Goal: Transaction & Acquisition: Purchase product/service

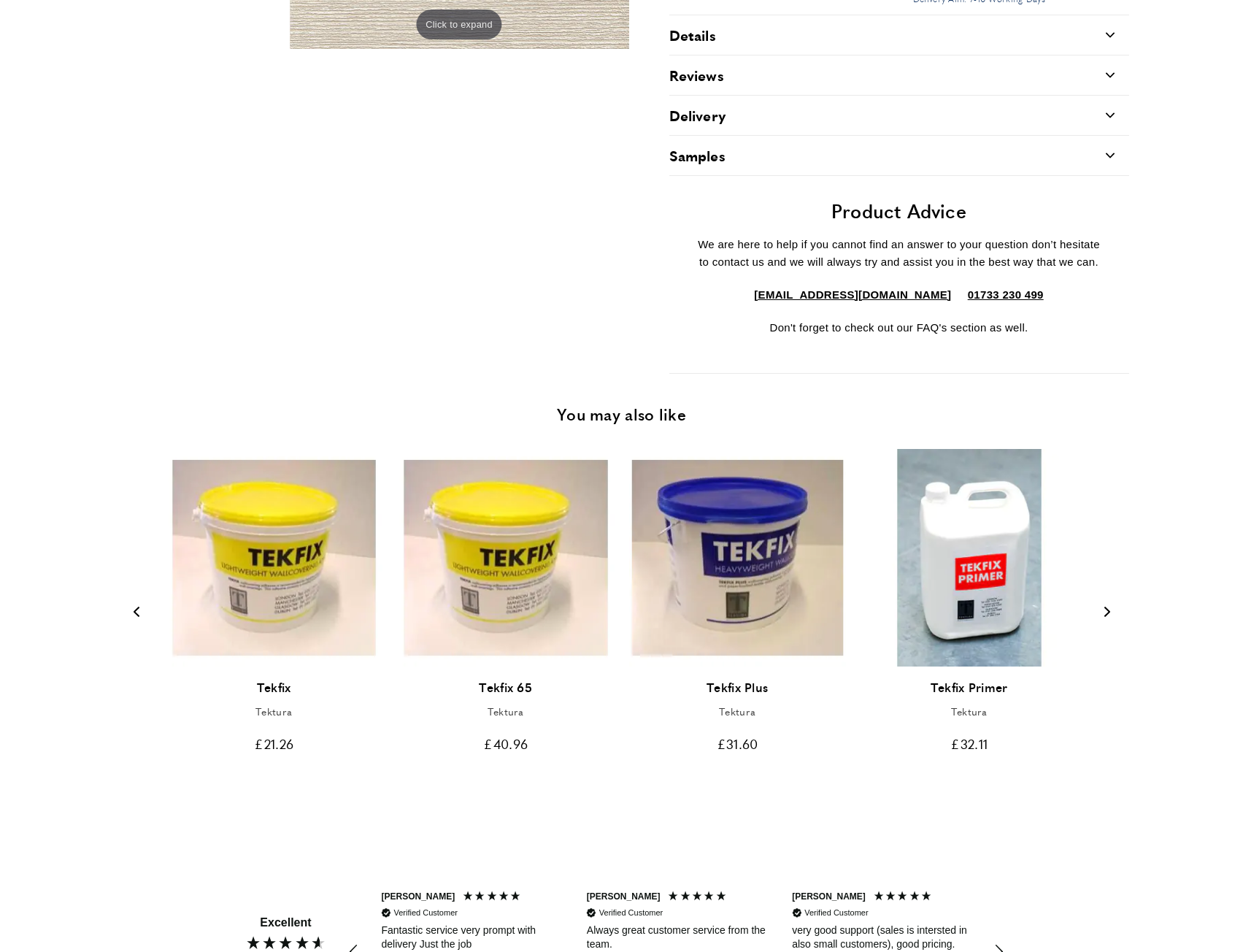
scroll to position [73, 0]
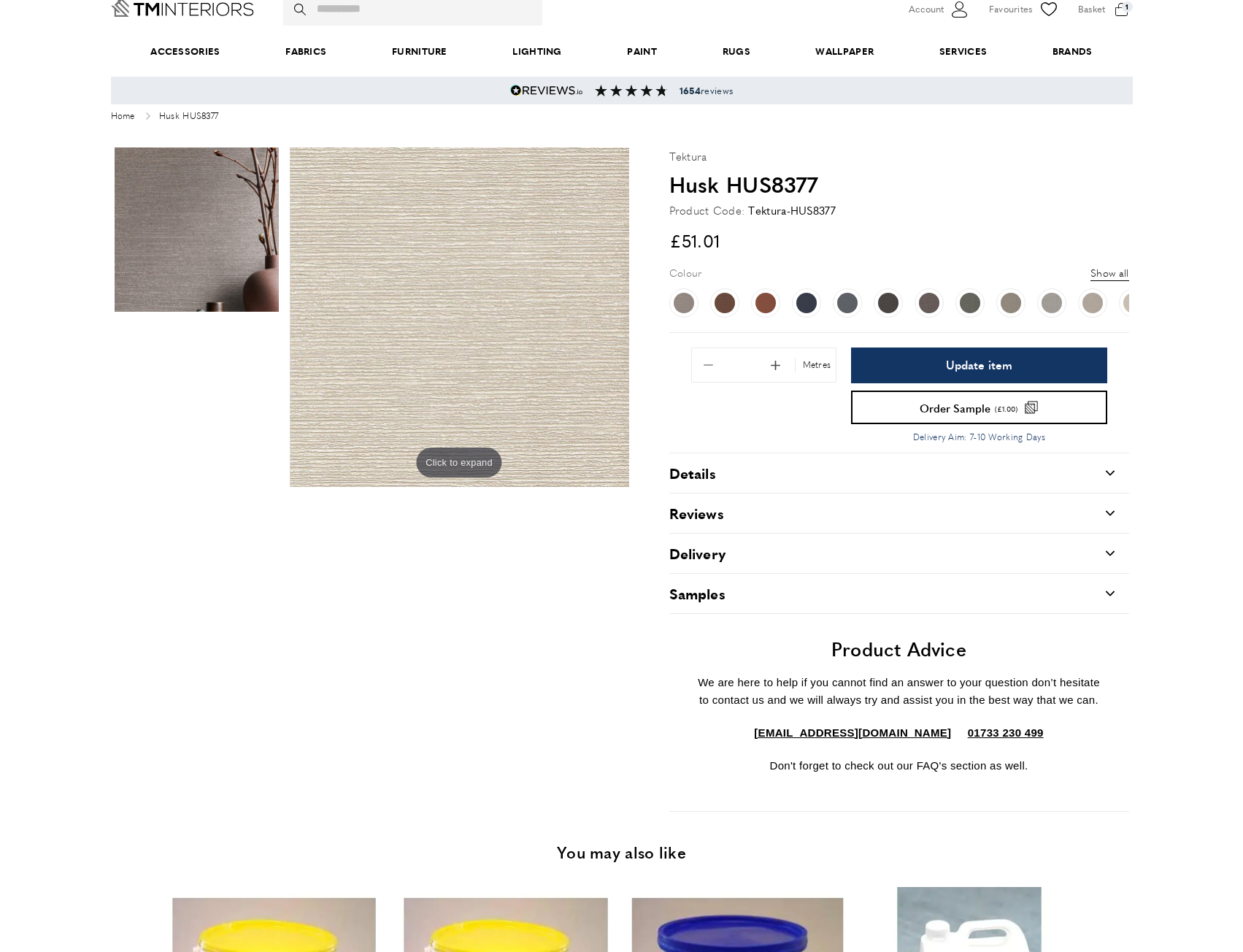
click at [745, 470] on div "Details carrat-down" at bounding box center [899, 473] width 460 height 40
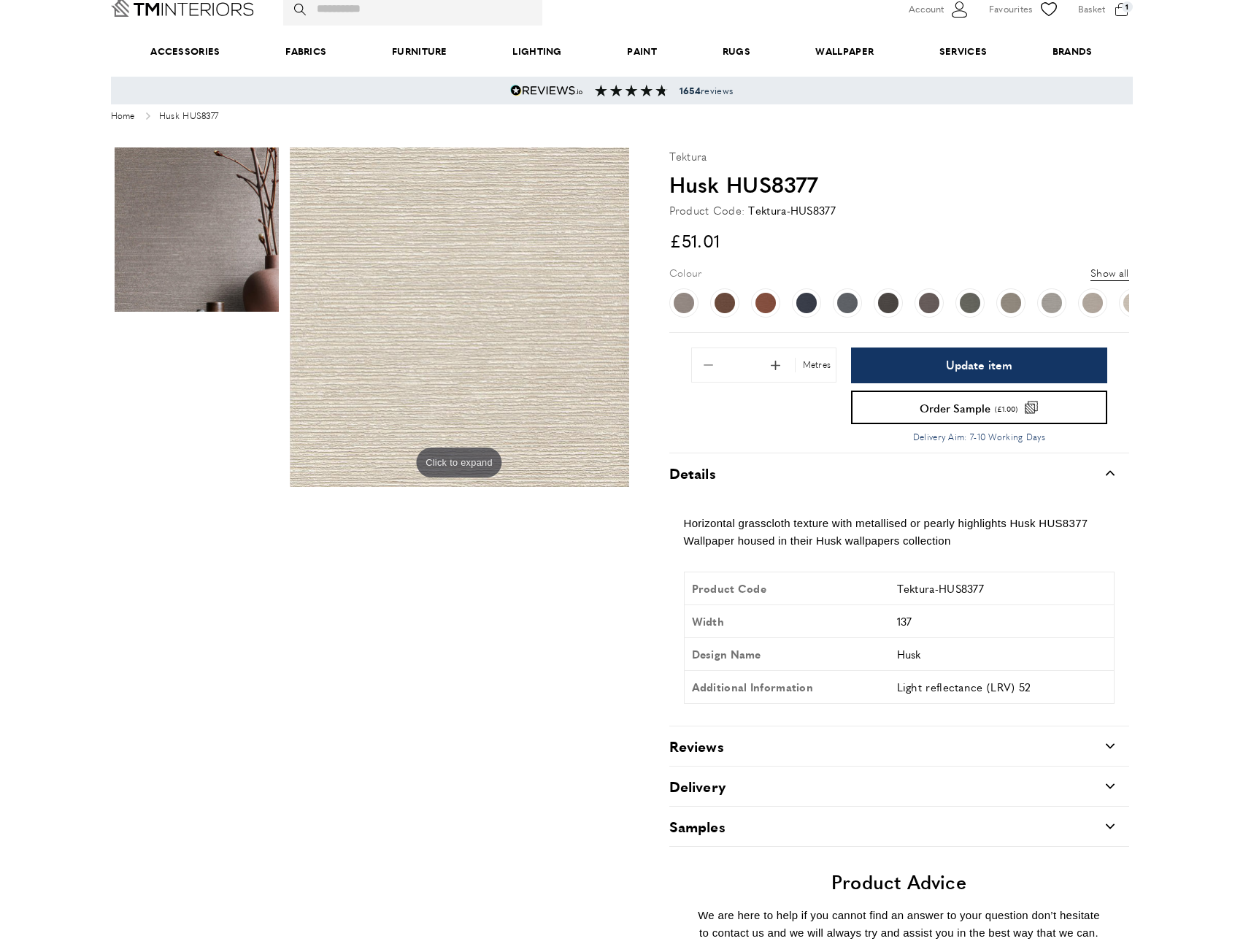
scroll to position [0, 821]
click at [1110, 269] on button "Show all" at bounding box center [1110, 272] width 38 height 16
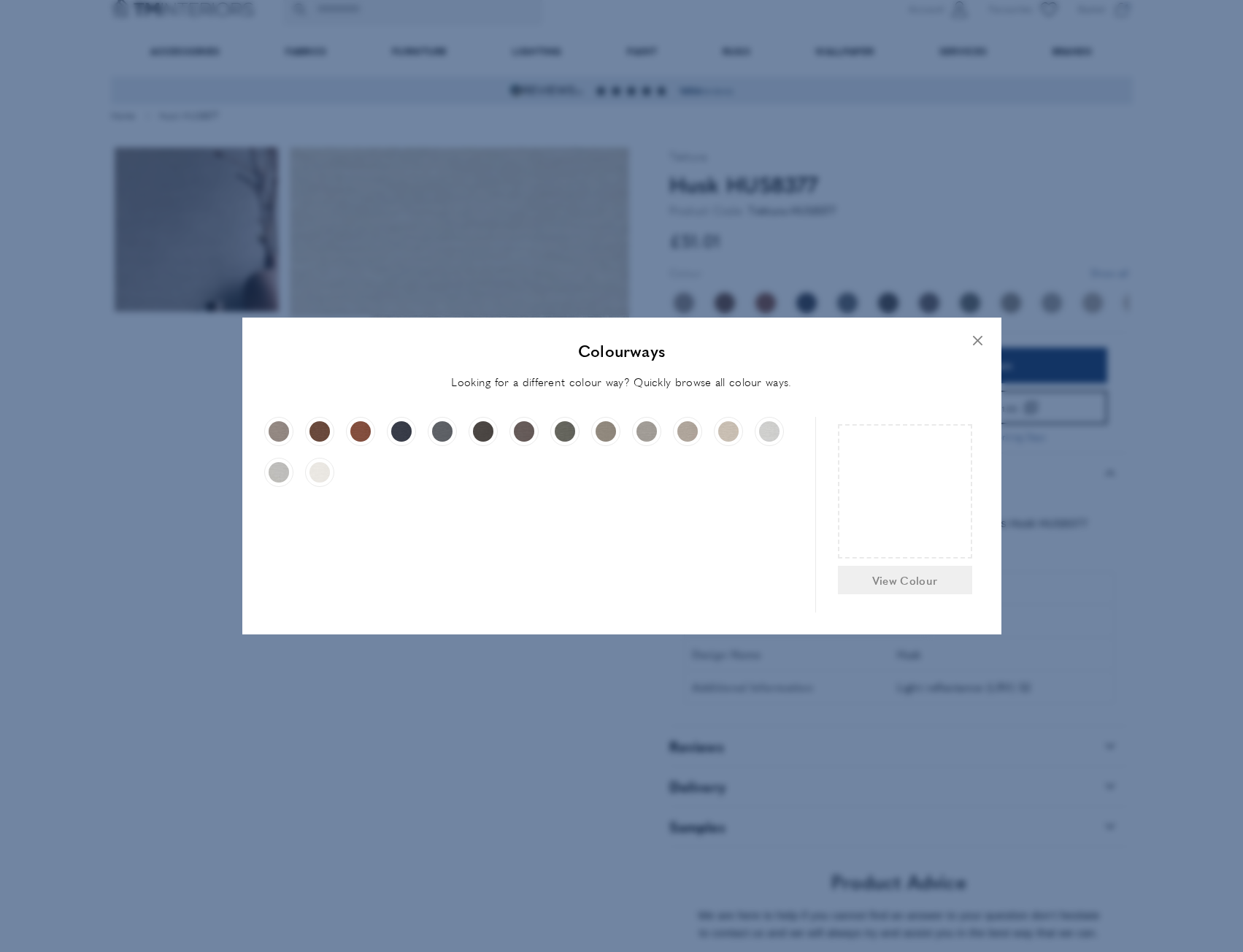
scroll to position [0, 1027]
click at [983, 334] on span "button" at bounding box center [978, 341] width 32 height 32
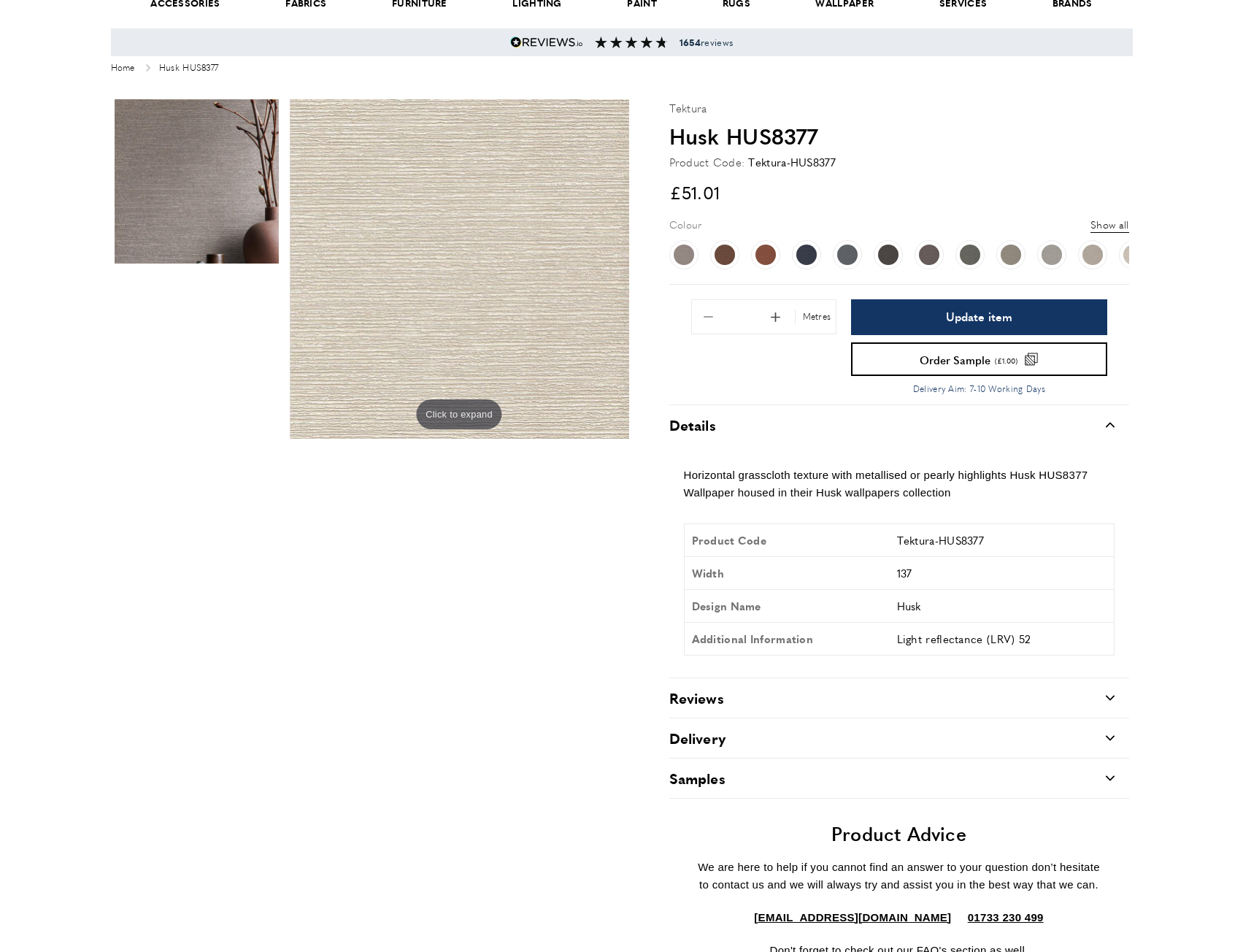
scroll to position [146, 0]
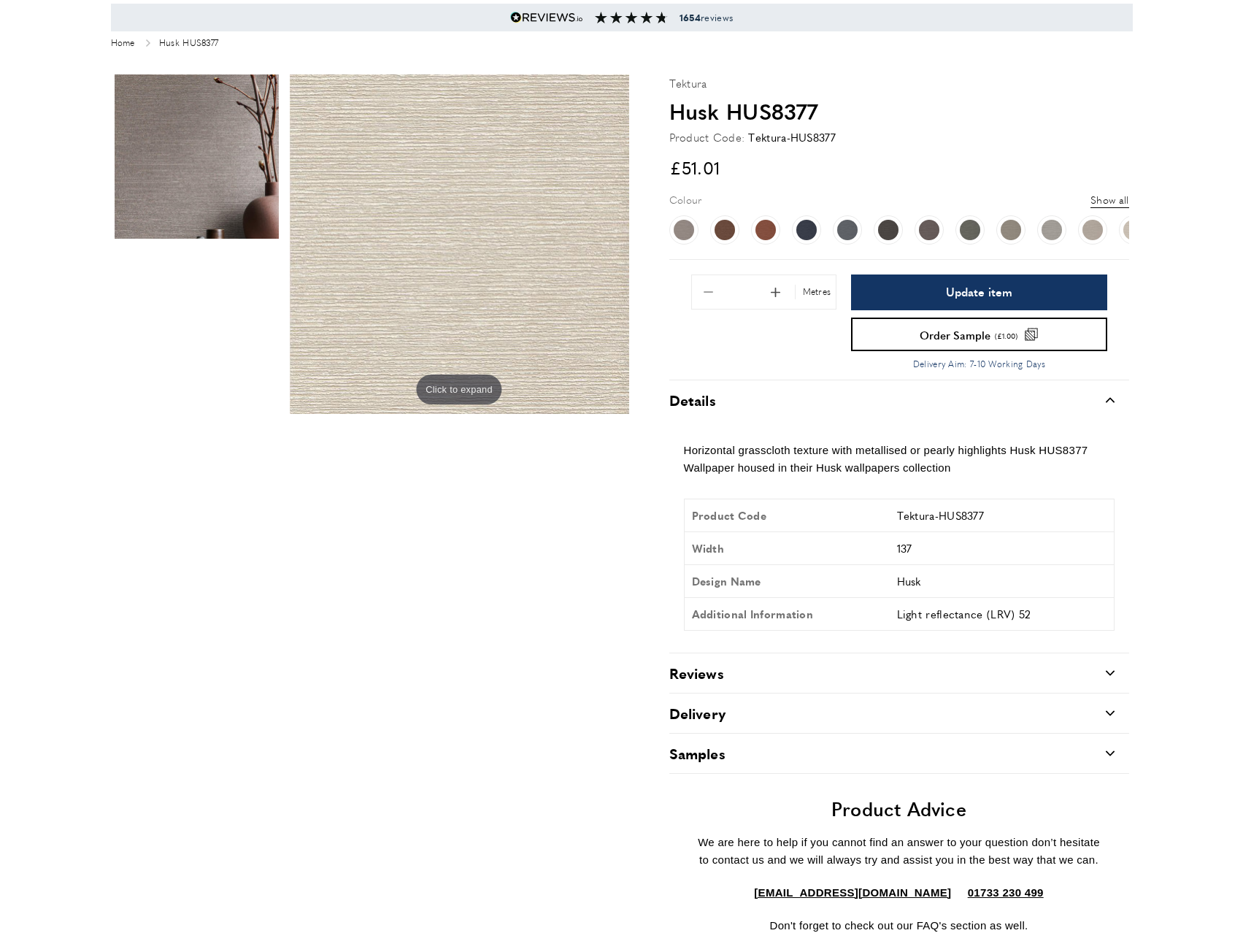
click at [498, 399] on img at bounding box center [459, 243] width 339 height 339
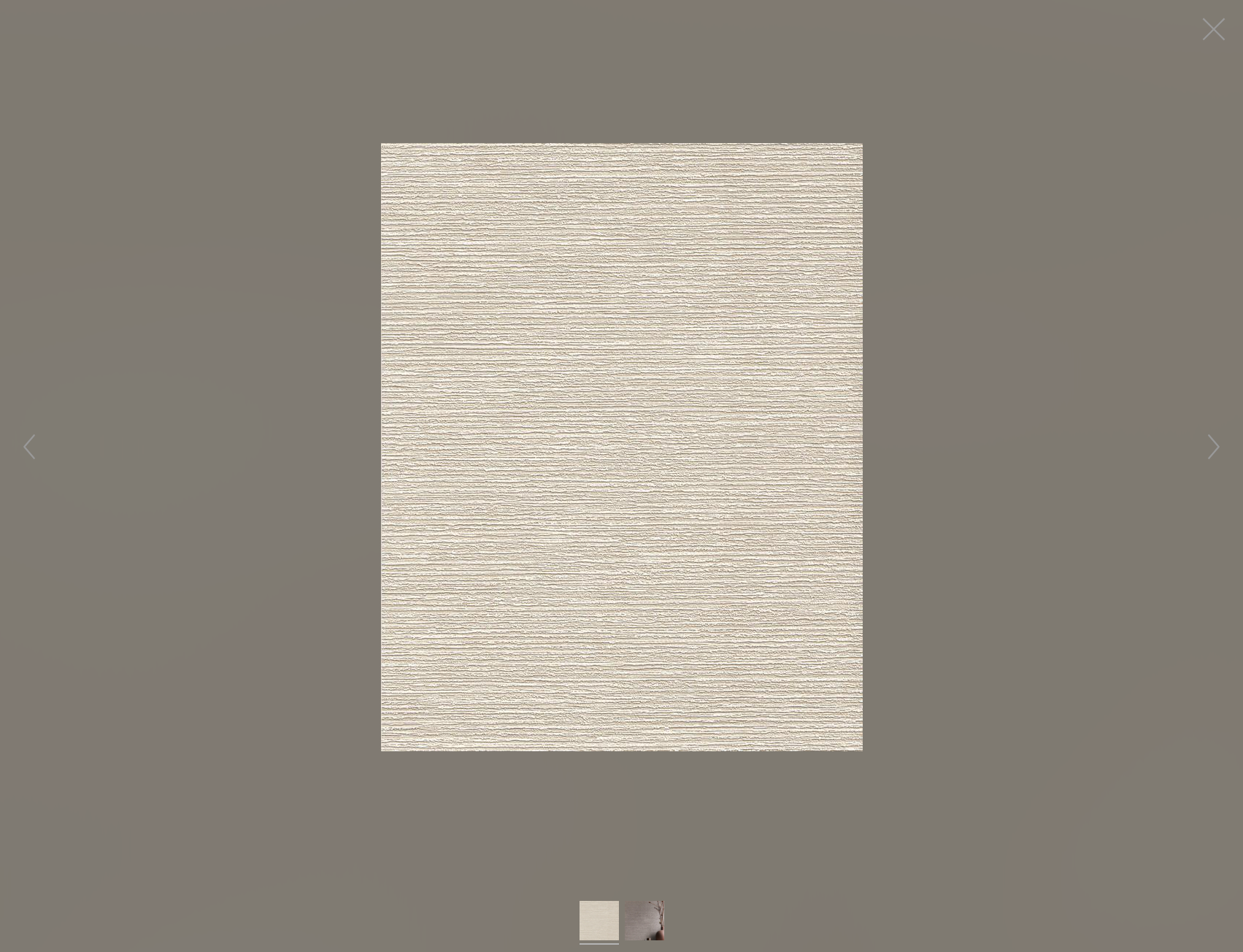
click at [638, 445] on img at bounding box center [622, 447] width 481 height 608
click at [1207, 27] on button "button" at bounding box center [1213, 29] width 44 height 44
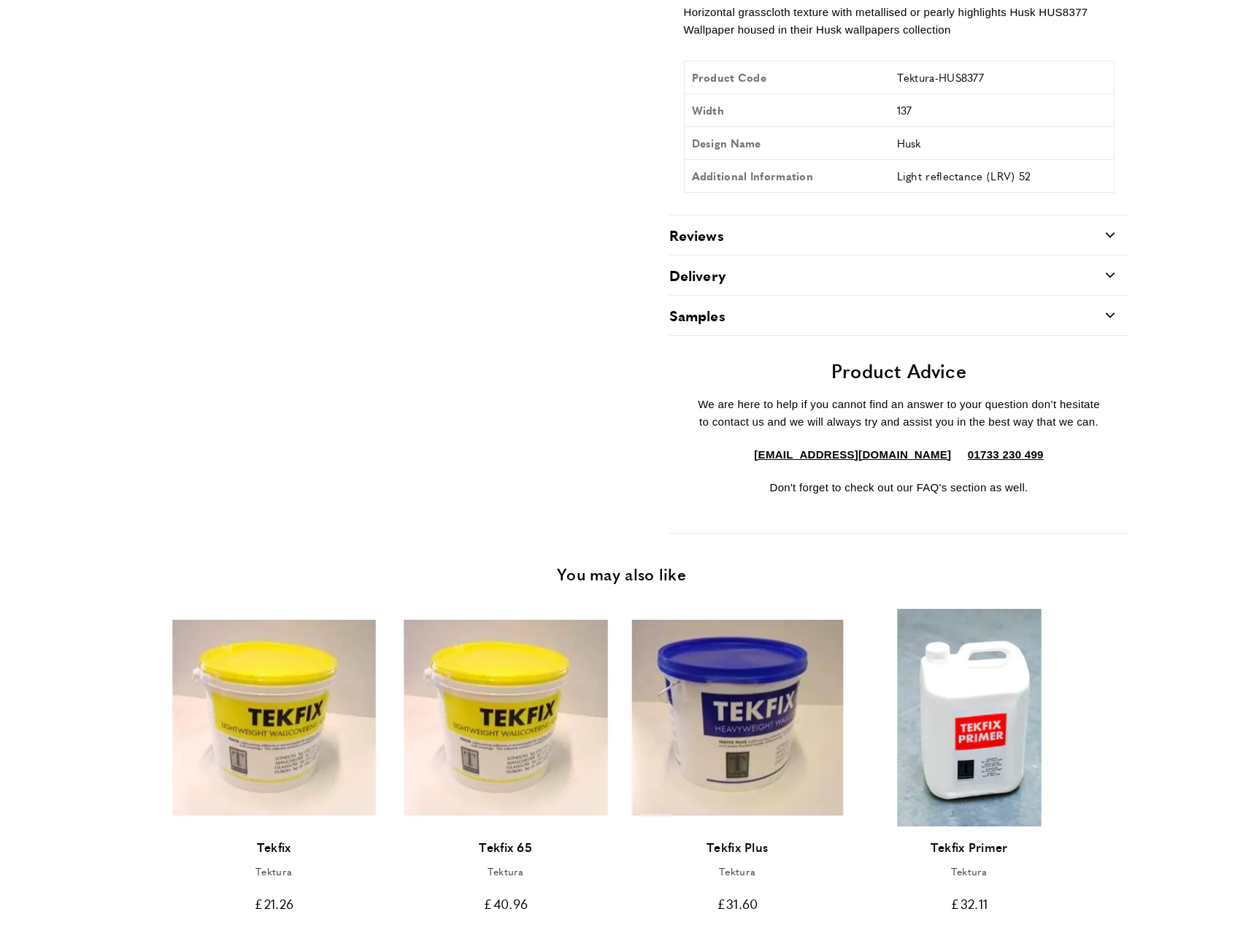
scroll to position [0, 1232]
click at [828, 452] on link "[EMAIL_ADDRESS][DOMAIN_NAME]" at bounding box center [853, 455] width 197 height 18
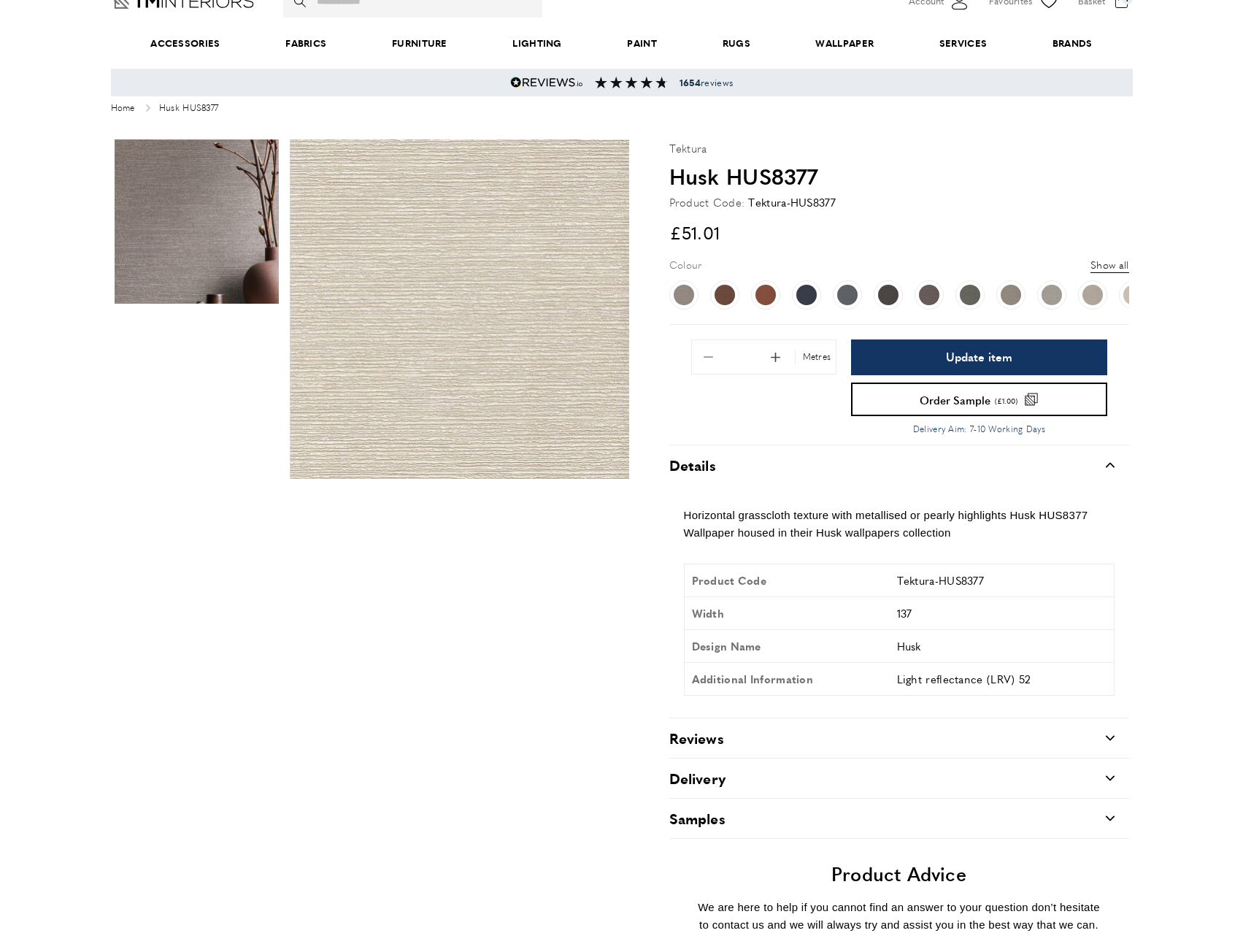
scroll to position [73, 0]
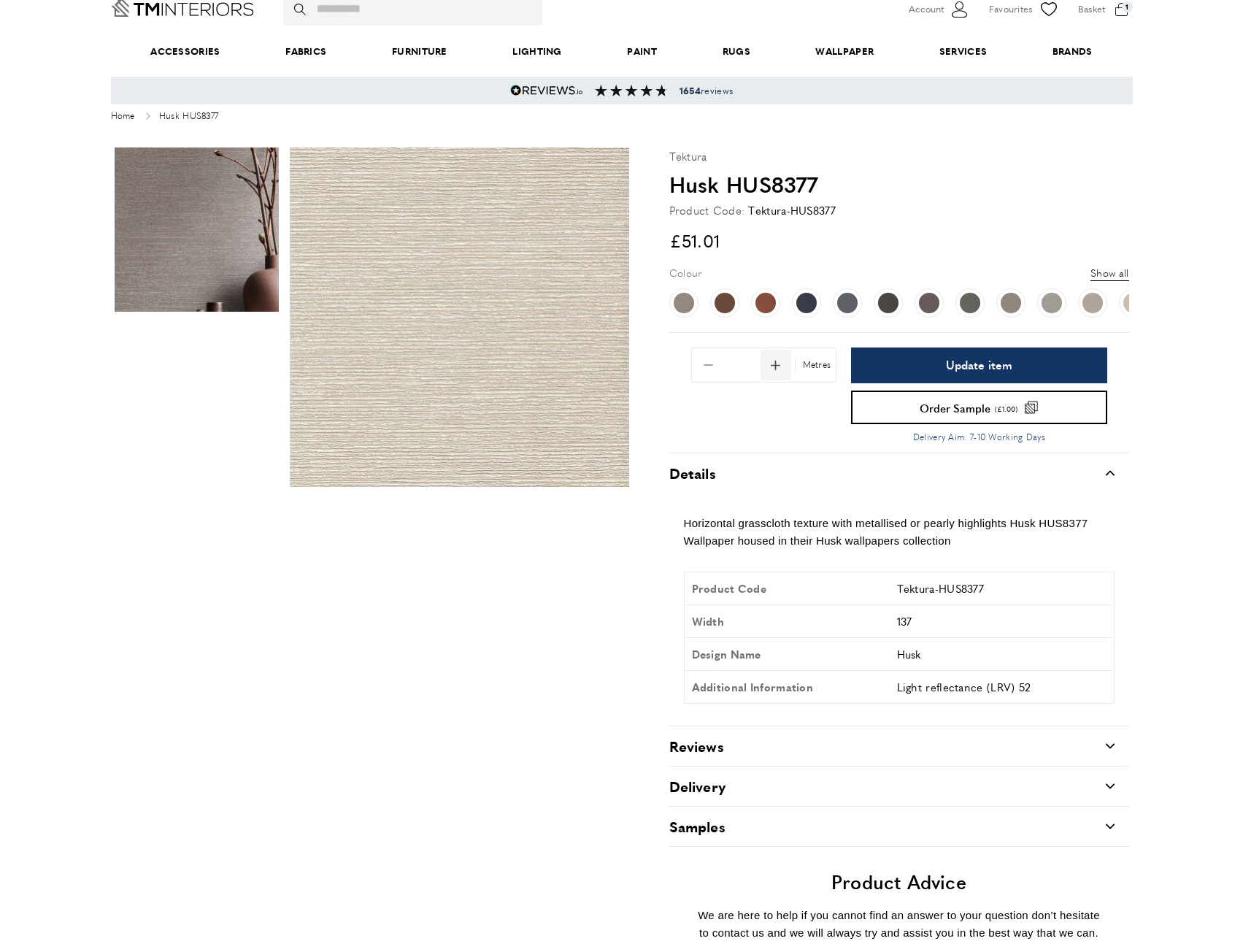
click at [773, 364] on span "Add 1 to quantity" at bounding box center [776, 365] width 31 height 31
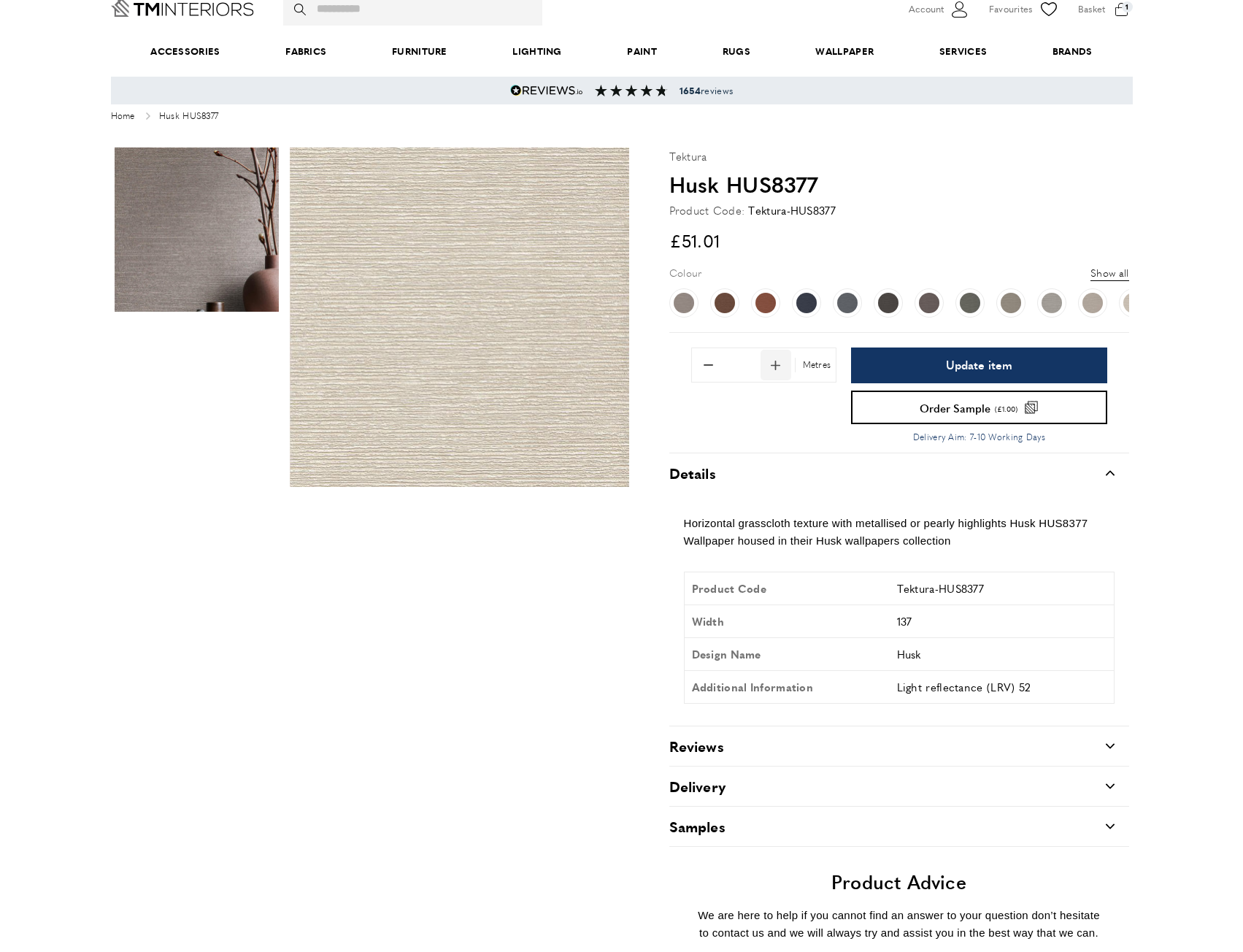
click at [773, 364] on span "Add 1 to quantity" at bounding box center [776, 365] width 31 height 31
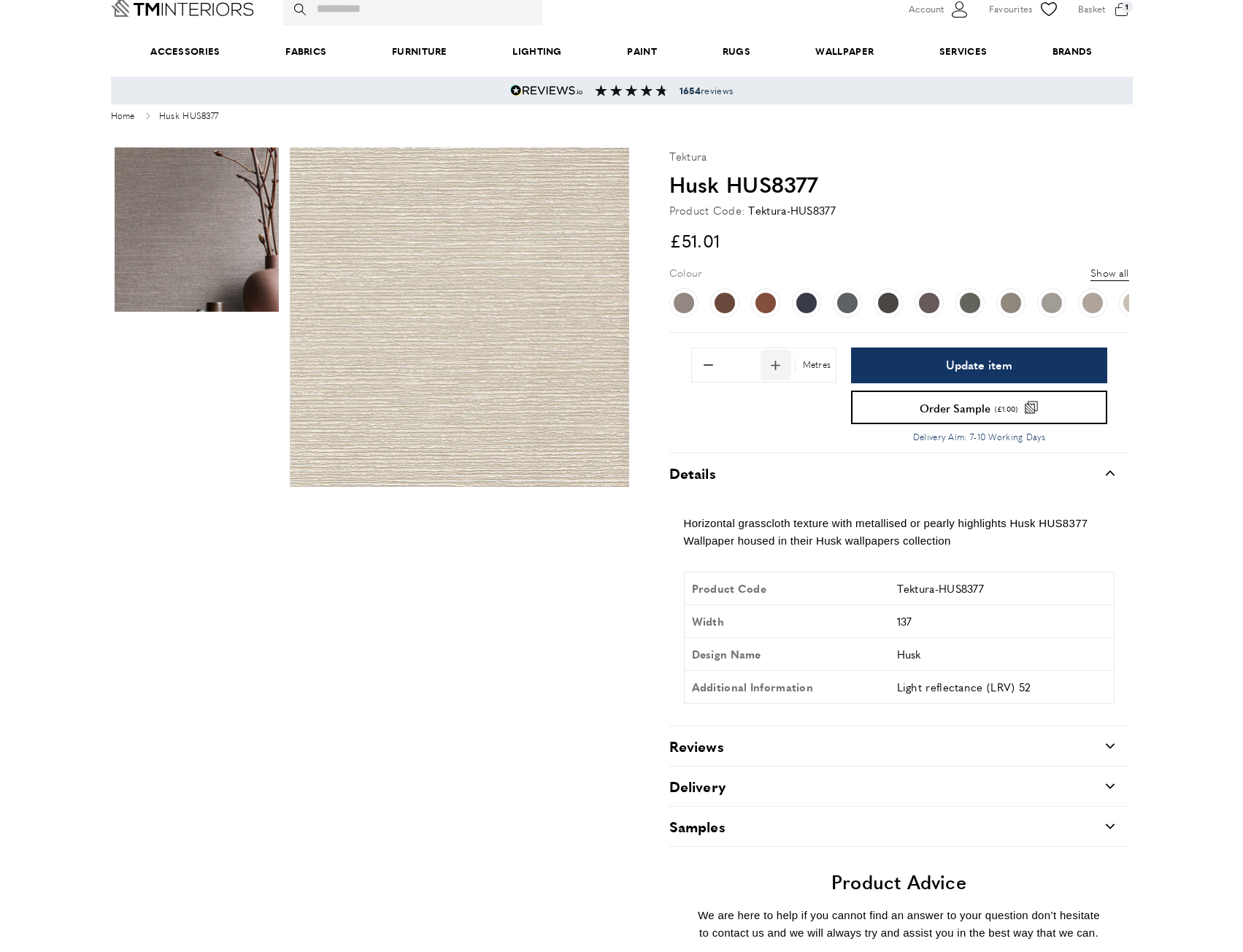
click at [773, 364] on span "Add 1 to quantity" at bounding box center [776, 365] width 31 height 31
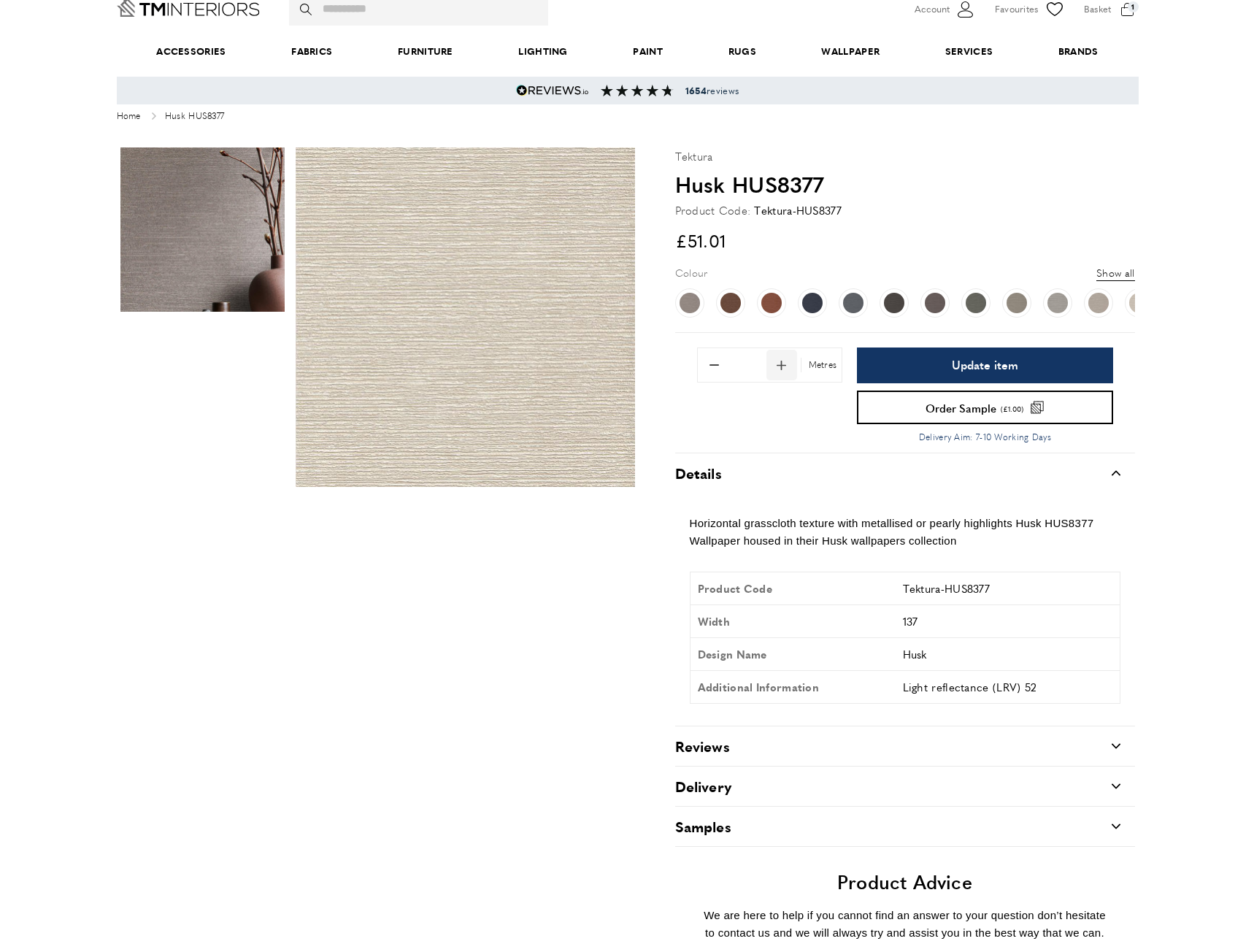
scroll to position [0, 2053]
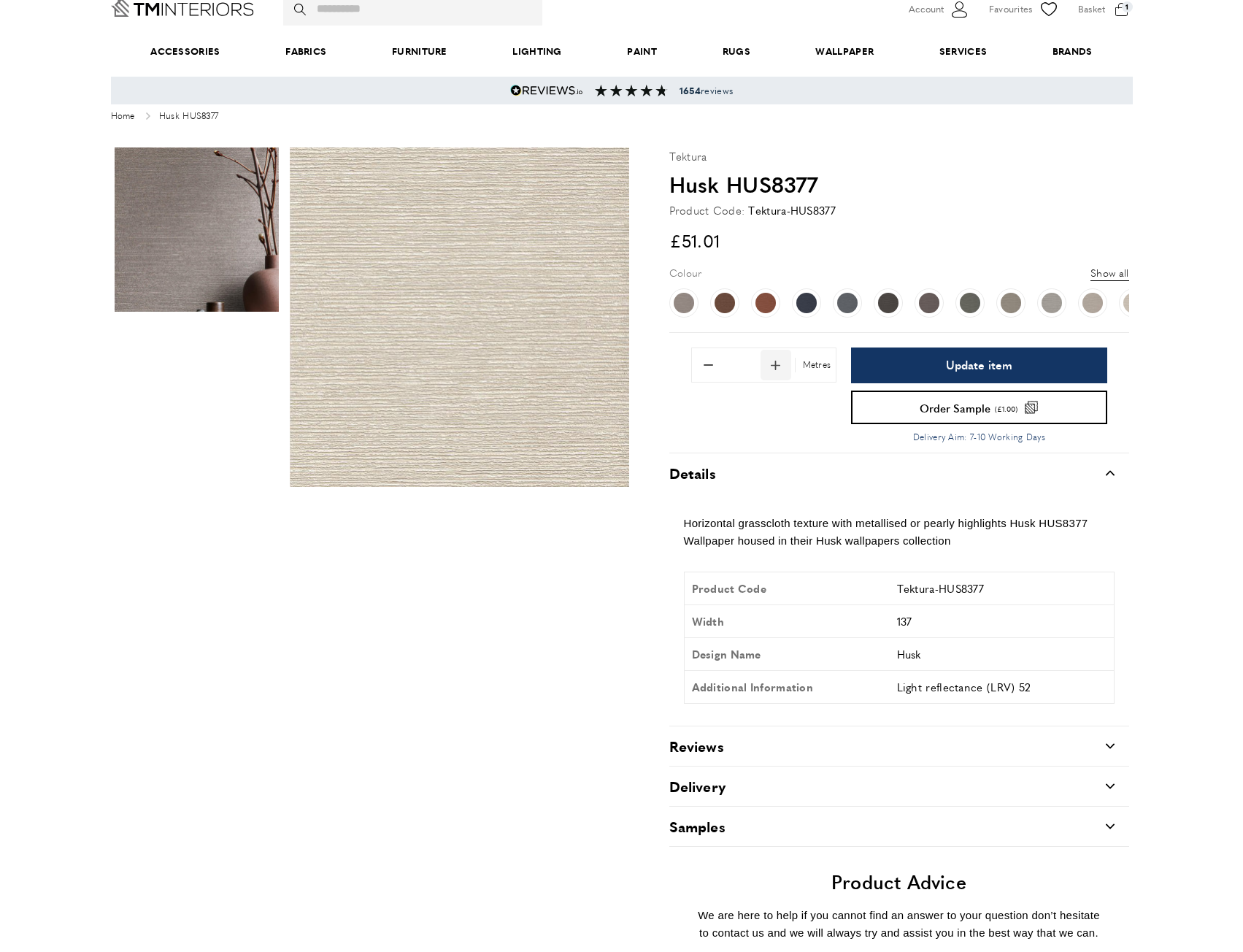
click at [773, 364] on span "Add 1 to quantity" at bounding box center [776, 365] width 31 height 31
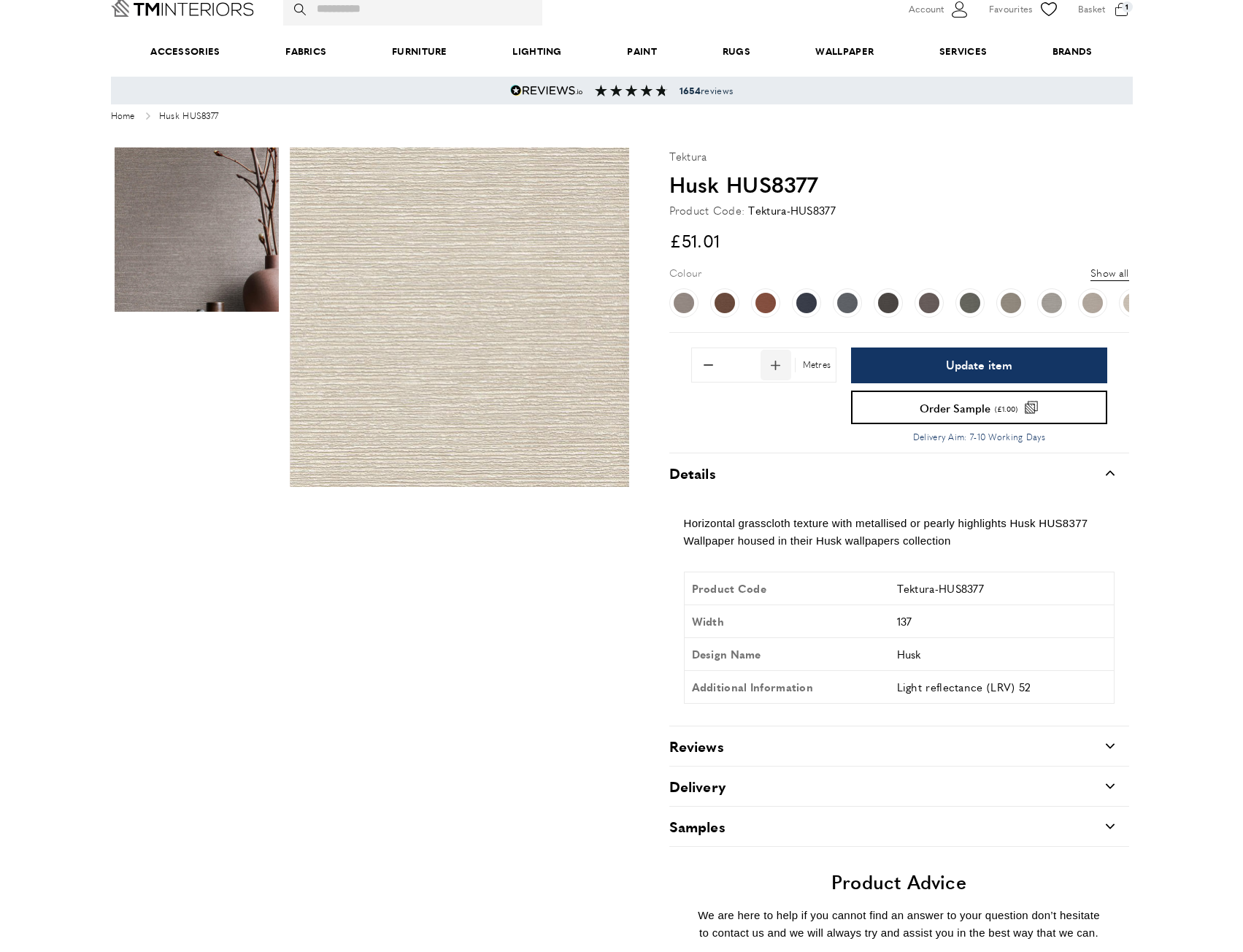
click at [773, 364] on span "Add 1 to quantity" at bounding box center [776, 365] width 31 height 31
type input "**"
click at [958, 359] on span "Update item" at bounding box center [979, 364] width 67 height 11
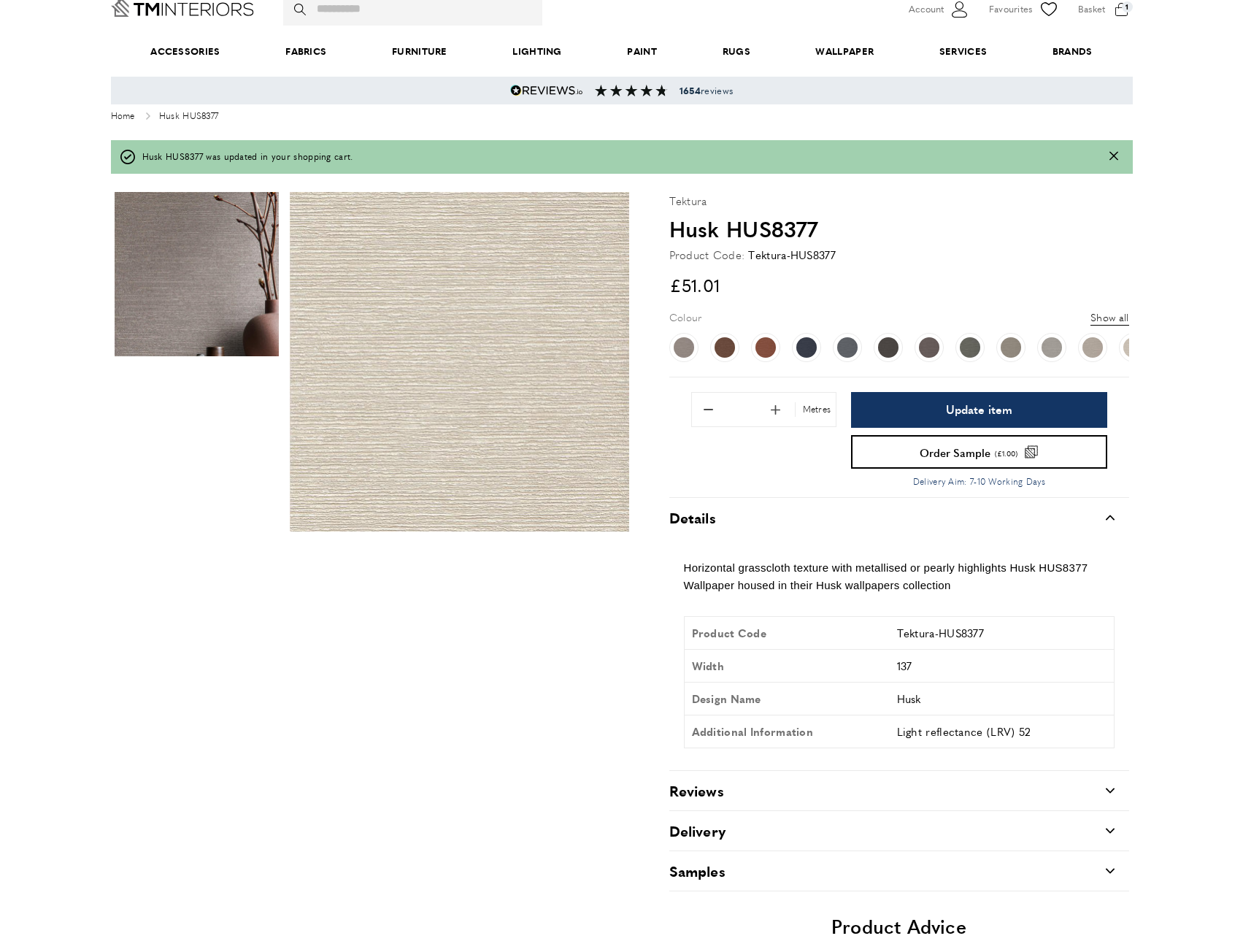
type input "**"
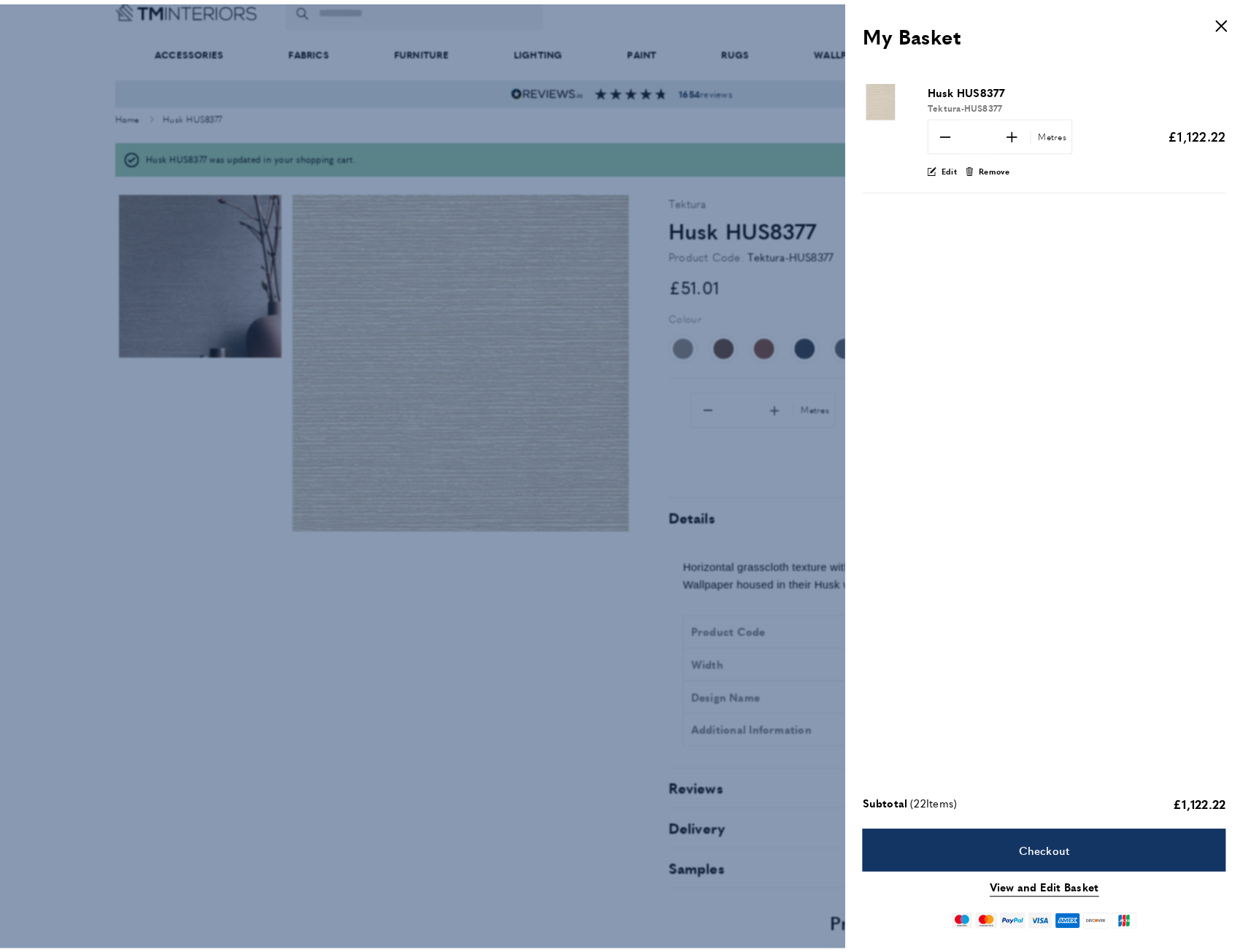
scroll to position [0, 2259]
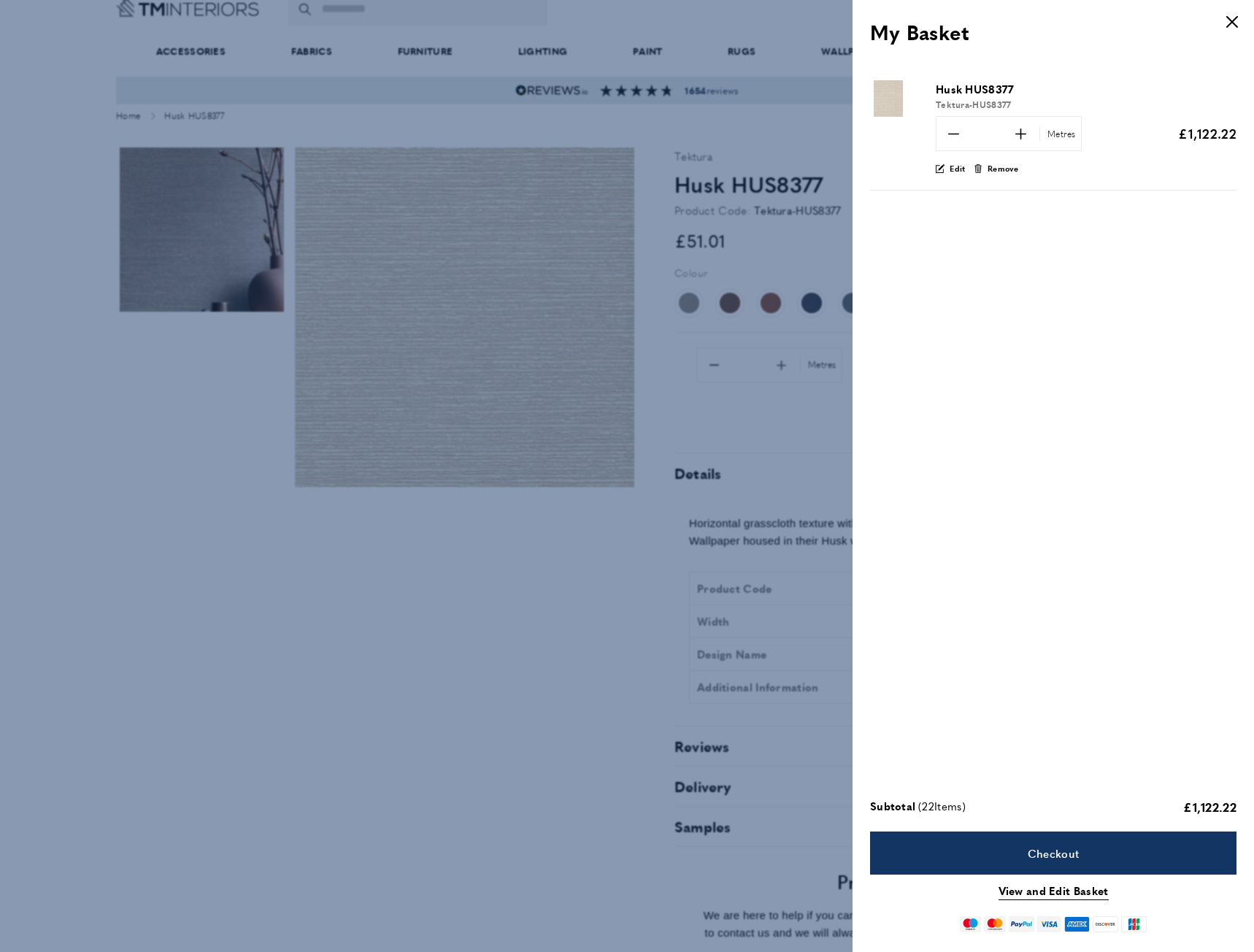
click at [580, 624] on div at bounding box center [627, 476] width 1254 height 952
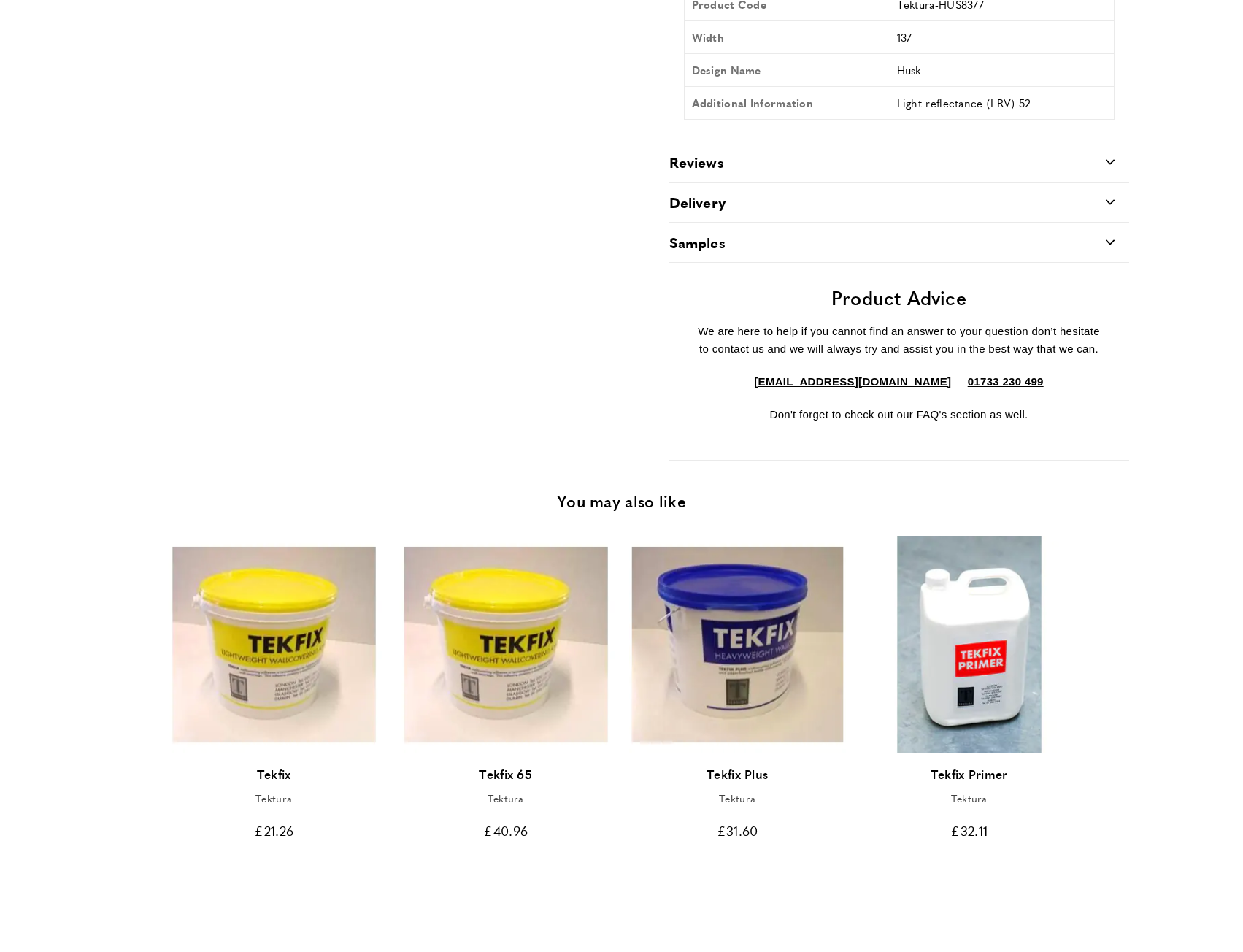
scroll to position [0, 2465]
click at [524, 673] on img "2 of 7" at bounding box center [506, 644] width 217 height 217
